Goal: Task Accomplishment & Management: Use online tool/utility

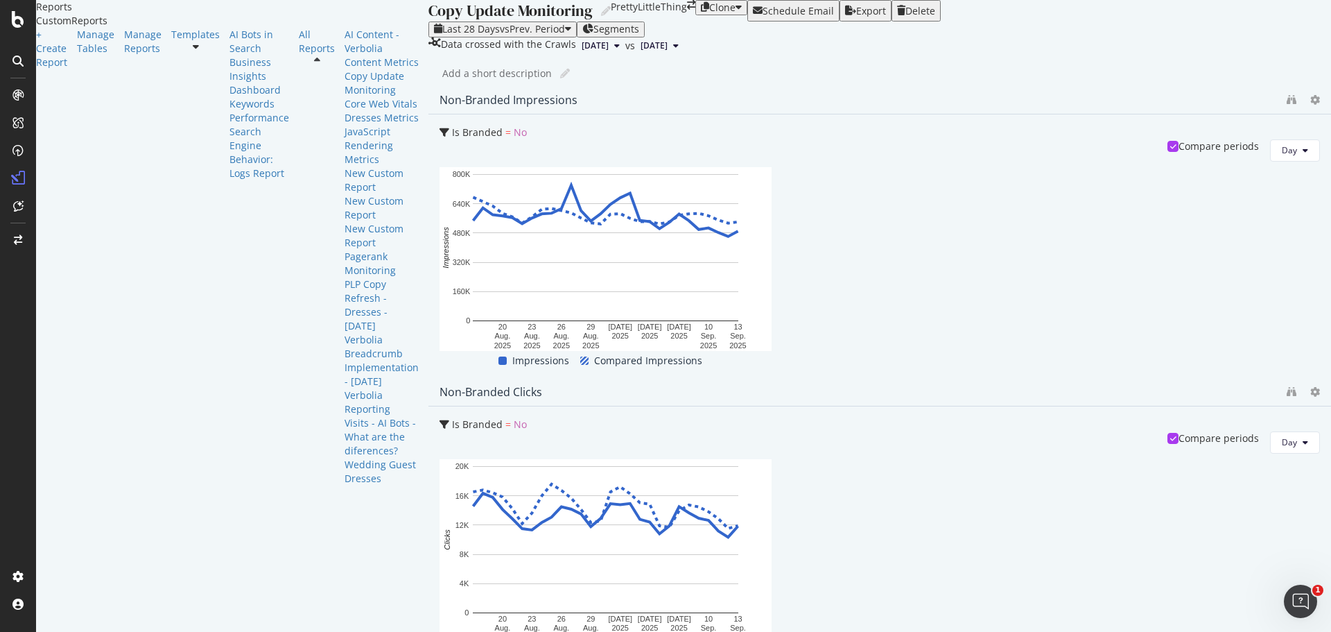
click at [582, 35] on div "Segments" at bounding box center [610, 29] width 57 height 11
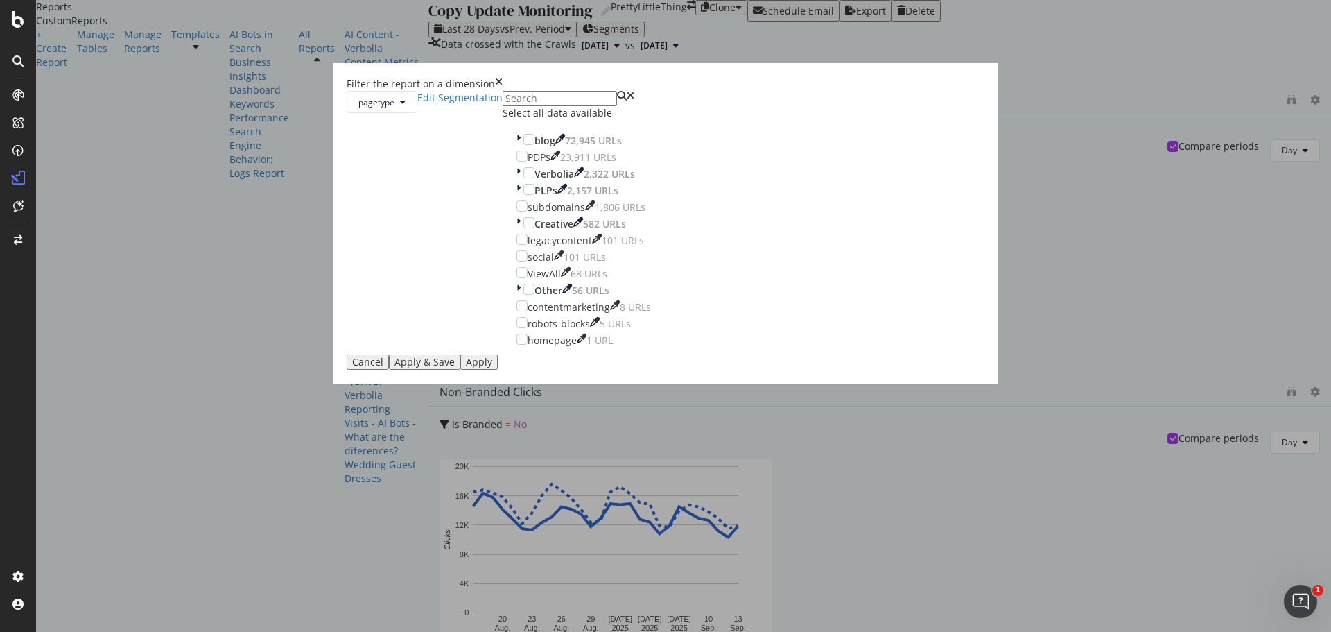
click at [398, 80] on div "Filter the report on a dimension pagetype Edit Segmentation Select all data ava…" at bounding box center [665, 316] width 1331 height 632
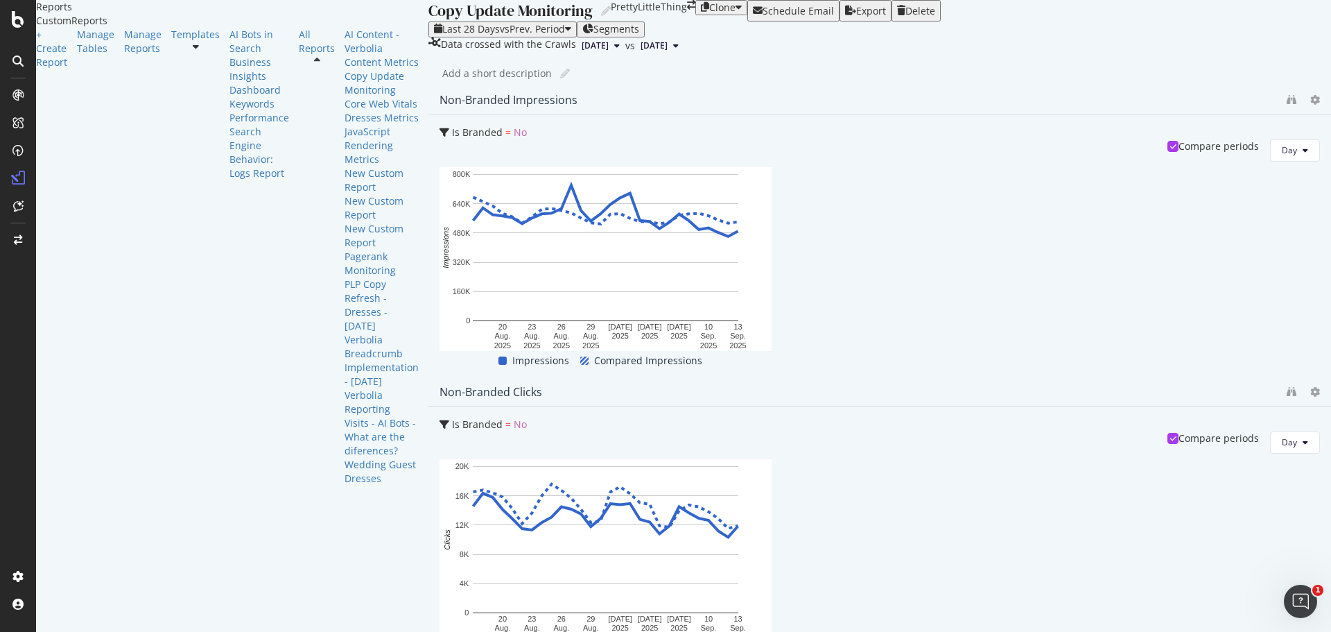
click at [594, 35] on span "Segments" at bounding box center [617, 28] width 46 height 13
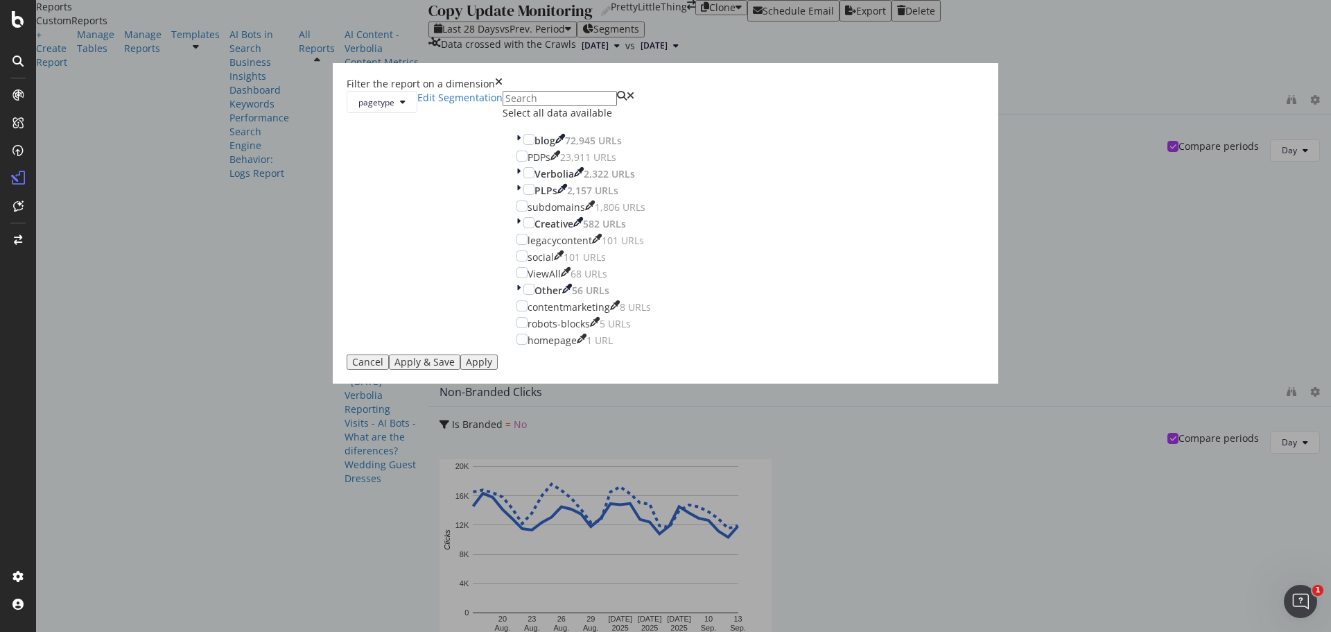
click at [943, 113] on div "Filter the report on a dimension pagetype Edit Segmentation Select all data ava…" at bounding box center [665, 316] width 1331 height 632
